Goal: Information Seeking & Learning: Learn about a topic

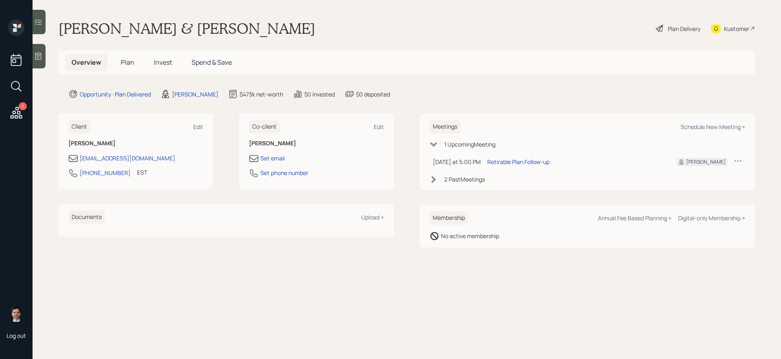
click at [149, 63] on h5 "Invest" at bounding box center [162, 62] width 31 height 17
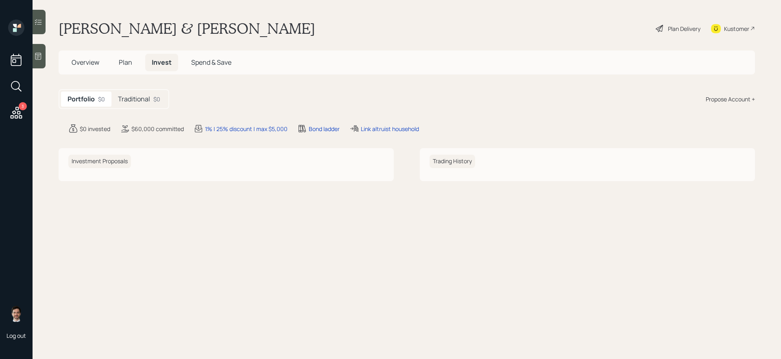
click at [678, 28] on div "Plan Delivery" at bounding box center [684, 28] width 33 height 9
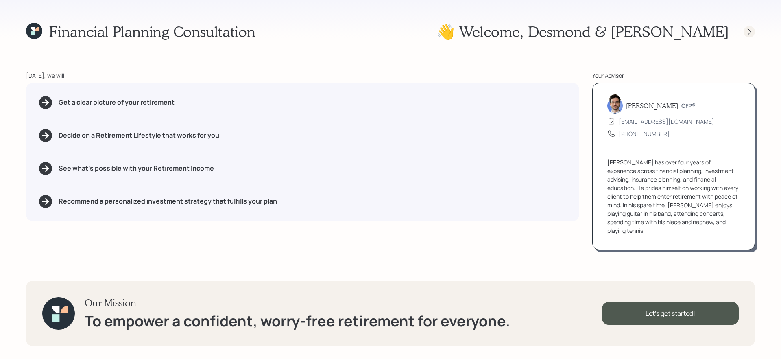
click at [748, 32] on icon at bounding box center [749, 32] width 8 height 8
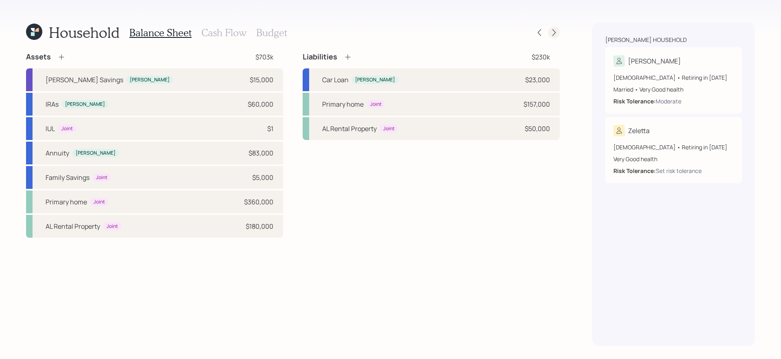
click at [555, 28] on icon at bounding box center [554, 32] width 8 height 8
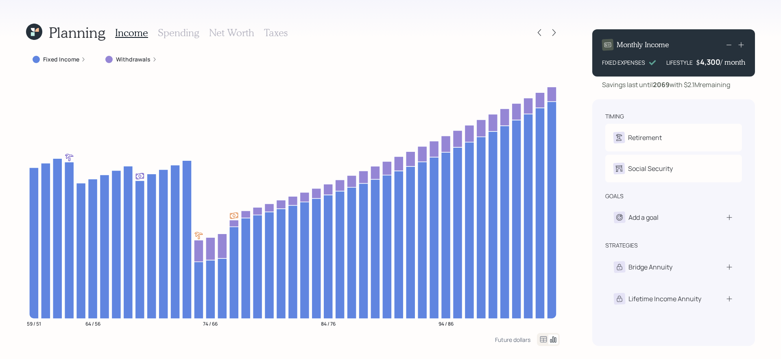
click at [561, 37] on div "Planning Income Spending Net Worth Taxes Fixed Income Withdrawals 59 / 51 64 / …" at bounding box center [390, 179] width 781 height 359
click at [556, 35] on icon at bounding box center [554, 32] width 8 height 8
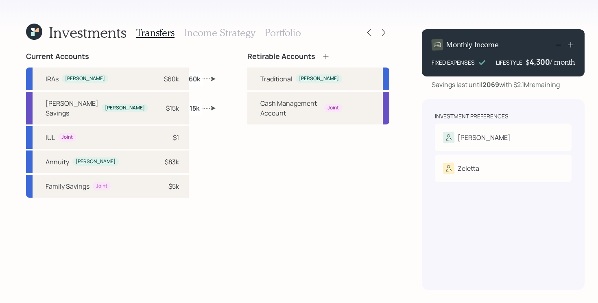
click at [247, 189] on div "Retirable Accounts Traditional Desmond Cash Management Account Joint" at bounding box center [318, 171] width 142 height 238
click at [43, 32] on div "Investments" at bounding box center [76, 32] width 100 height 17
click at [31, 32] on icon at bounding box center [34, 32] width 16 height 16
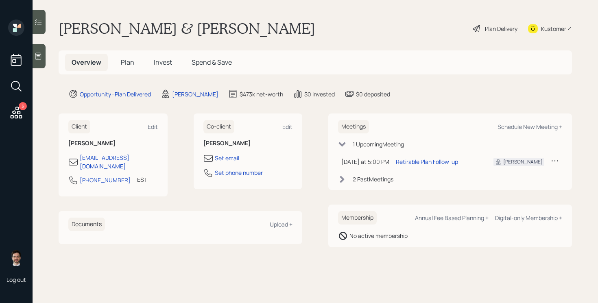
click at [127, 61] on span "Plan" at bounding box center [127, 62] width 13 height 9
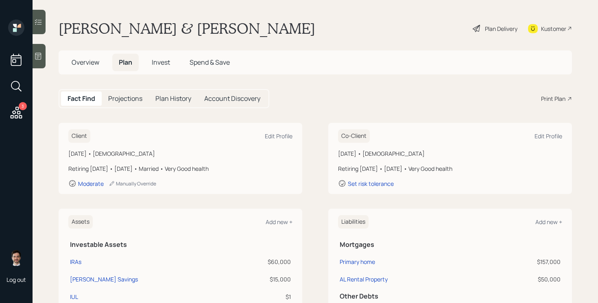
click at [472, 26] on icon at bounding box center [477, 29] width 10 height 10
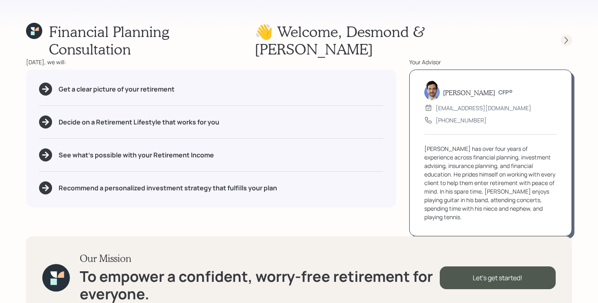
click at [565, 36] on icon at bounding box center [566, 40] width 8 height 8
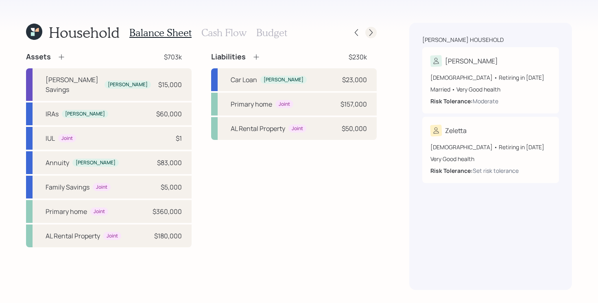
click at [369, 34] on icon at bounding box center [371, 32] width 8 height 8
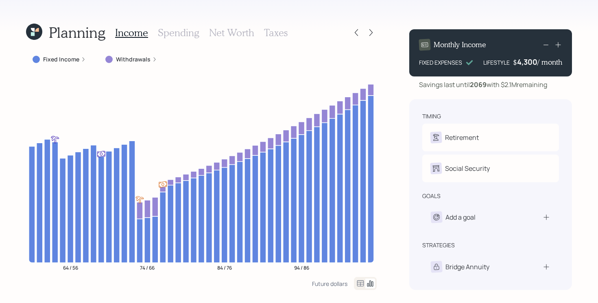
click at [64, 59] on label "Fixed Income" at bounding box center [61, 59] width 36 height 8
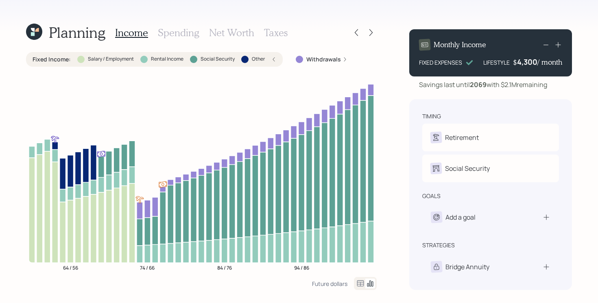
click at [64, 59] on label "Fixed Income :" at bounding box center [52, 59] width 38 height 8
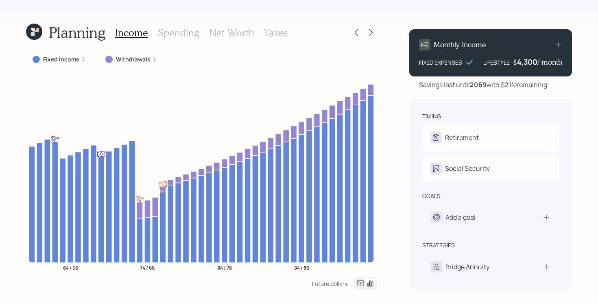
click at [38, 29] on icon at bounding box center [37, 30] width 4 height 4
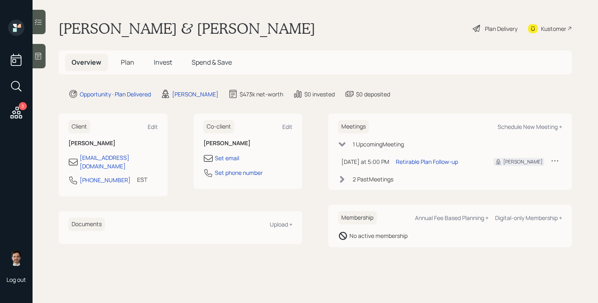
click at [130, 63] on span "Plan" at bounding box center [127, 62] width 13 height 9
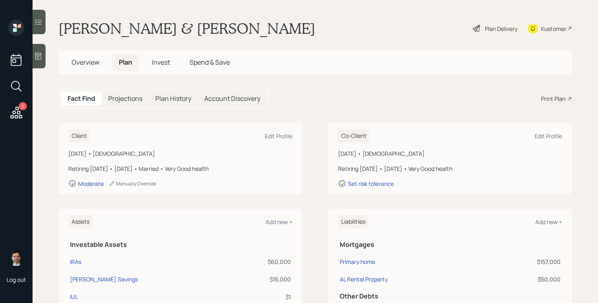
click at [422, 88] on main "[PERSON_NAME] & [PERSON_NAME] Plan Delivery Kustomer Overview Plan Invest Spend…" at bounding box center [316, 151] width 566 height 303
click at [491, 33] on div "Plan Delivery" at bounding box center [495, 29] width 46 height 18
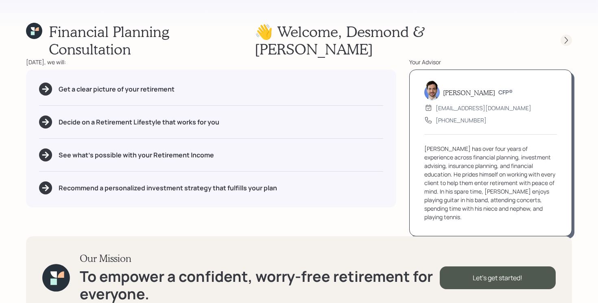
click at [569, 36] on icon at bounding box center [566, 40] width 8 height 8
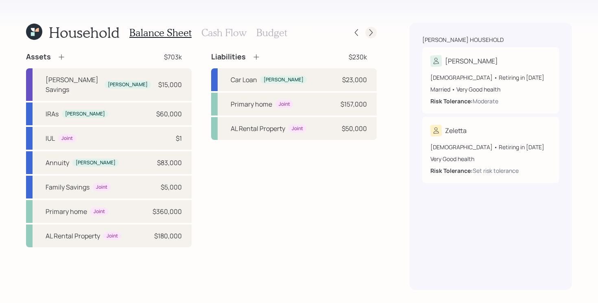
click at [374, 35] on icon at bounding box center [371, 32] width 8 height 8
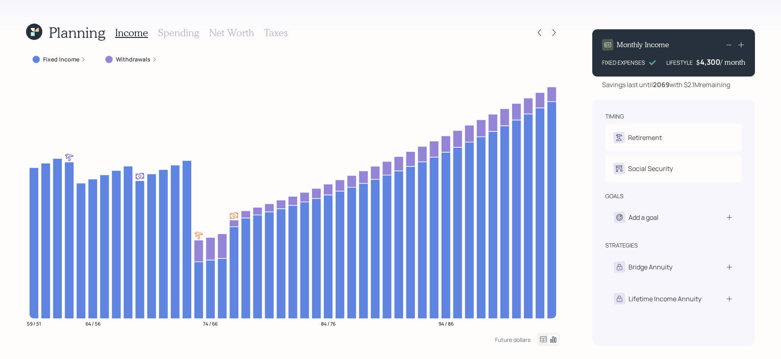
click at [72, 62] on label "Fixed Income" at bounding box center [61, 59] width 36 height 8
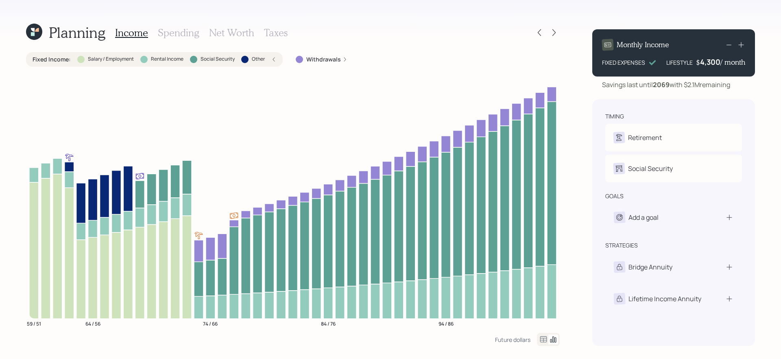
click at [72, 62] on div "Fixed Income : Salary / Employment Rental Income Social Security Other" at bounding box center [155, 59] width 244 height 8
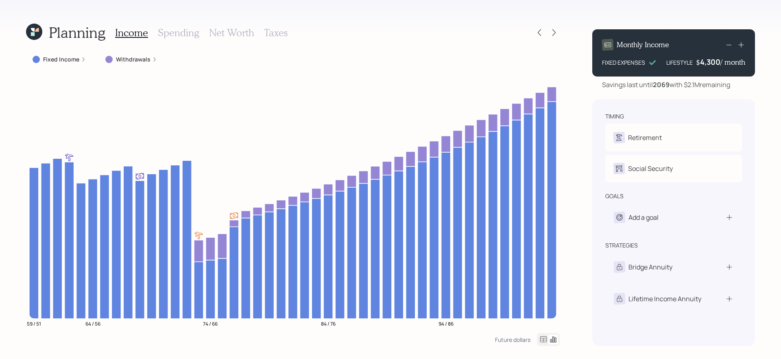
click at [72, 62] on label "Fixed Income" at bounding box center [61, 59] width 36 height 8
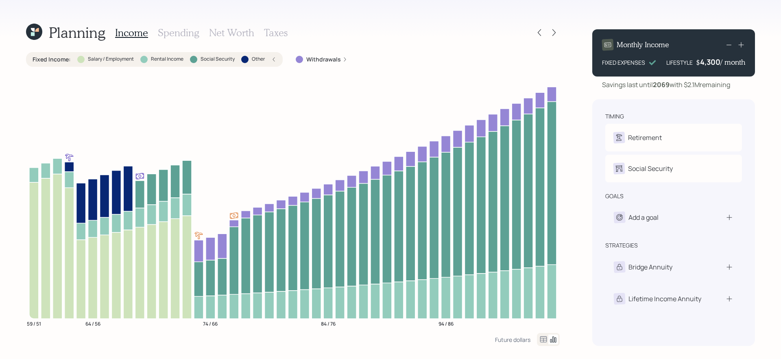
click at [59, 58] on label "Fixed Income :" at bounding box center [52, 59] width 38 height 8
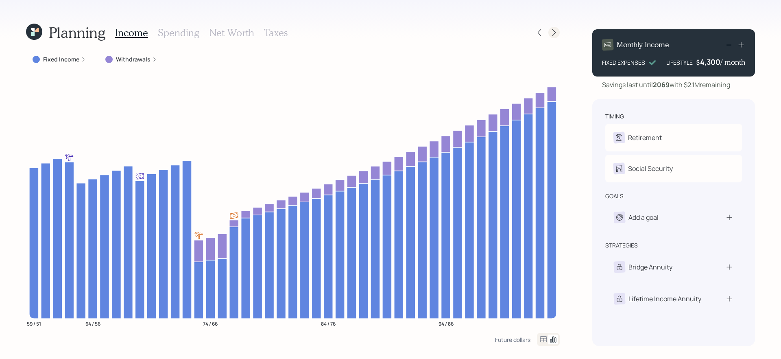
click at [552, 35] on icon at bounding box center [554, 32] width 8 height 8
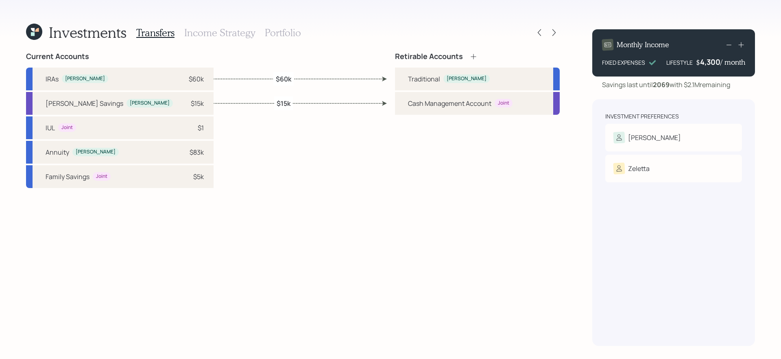
click at [288, 36] on h3 "Portfolio" at bounding box center [283, 33] width 36 height 12
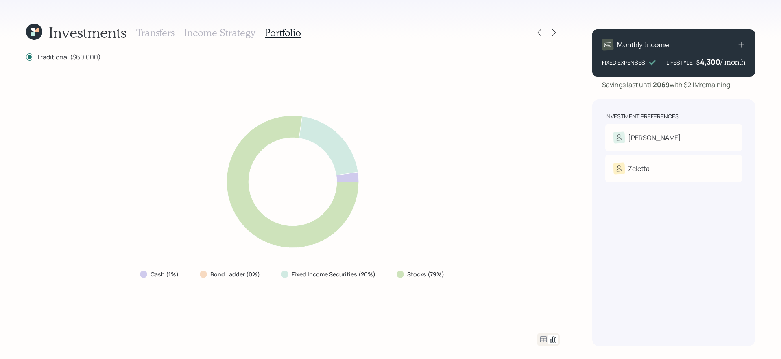
click at [541, 303] on icon at bounding box center [543, 339] width 7 height 6
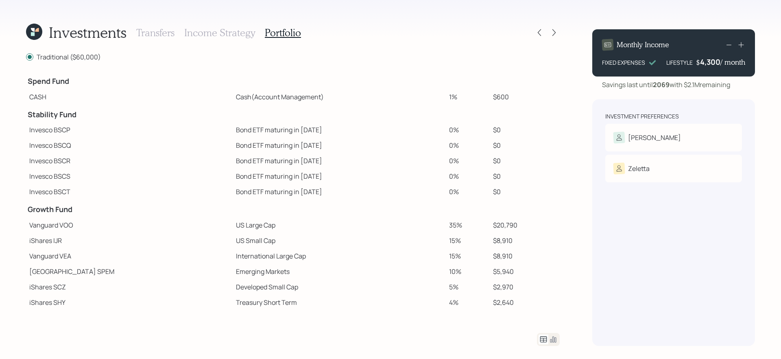
scroll to position [93, 0]
